Goal: Go to known website: Access a specific website the user already knows

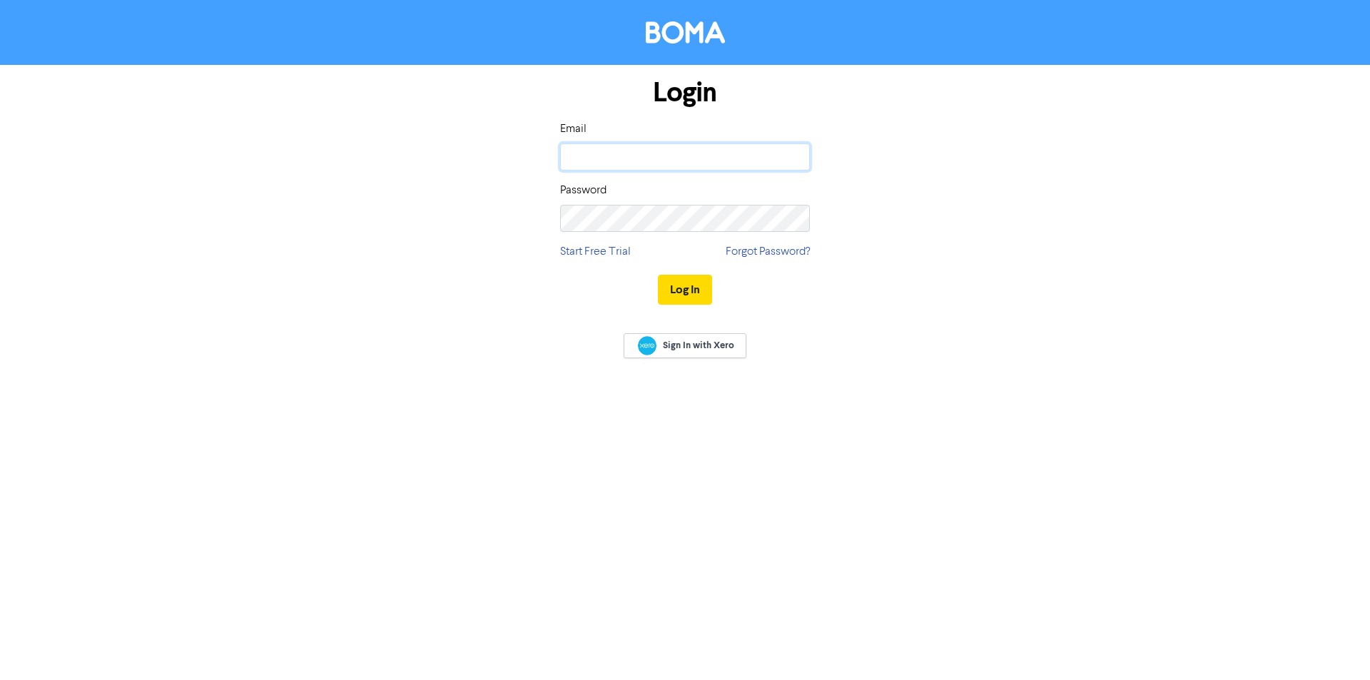
click at [649, 145] on input "email" at bounding box center [685, 156] width 250 height 27
type input "[EMAIL_ADDRESS][DOMAIN_NAME]"
click at [658, 275] on button "Log In" at bounding box center [685, 290] width 54 height 30
click at [842, 315] on div "Login Email [EMAIL_ADDRESS][DOMAIN_NAME] Password Start Free Trial Forgot Passw…" at bounding box center [685, 192] width 814 height 254
click at [707, 355] on link "Sign In with Xero" at bounding box center [685, 345] width 123 height 25
